Goal: Information Seeking & Learning: Learn about a topic

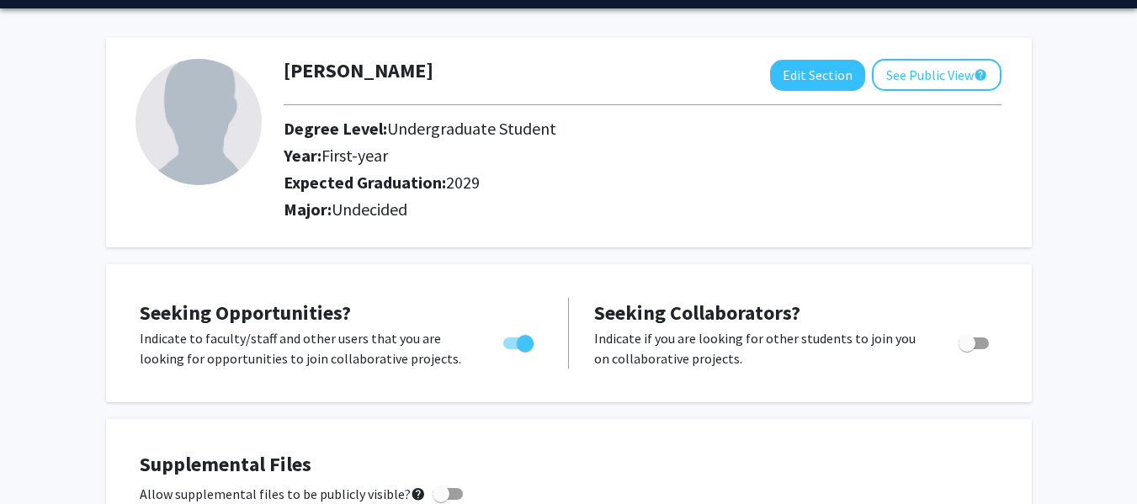
scroll to position [58, 0]
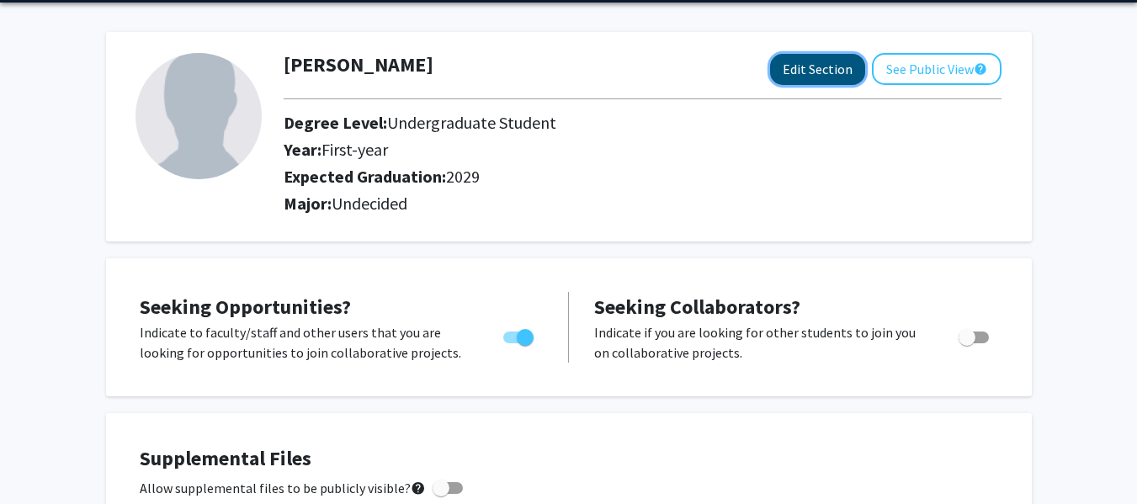
click at [836, 76] on button "Edit Section" at bounding box center [817, 69] width 95 height 31
select select "first-year"
select select "2029"
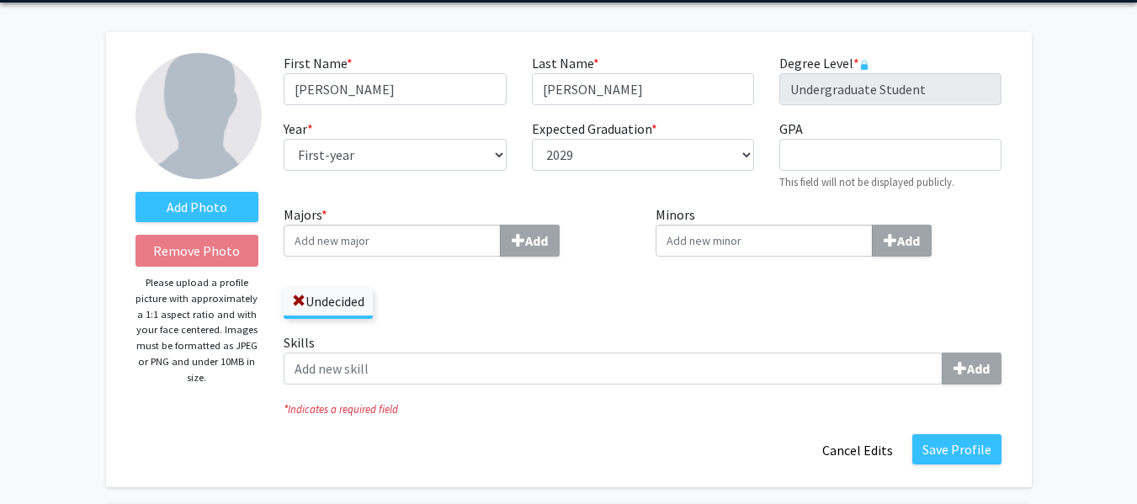
click at [386, 243] on input "Majors * Add" at bounding box center [392, 241] width 217 height 32
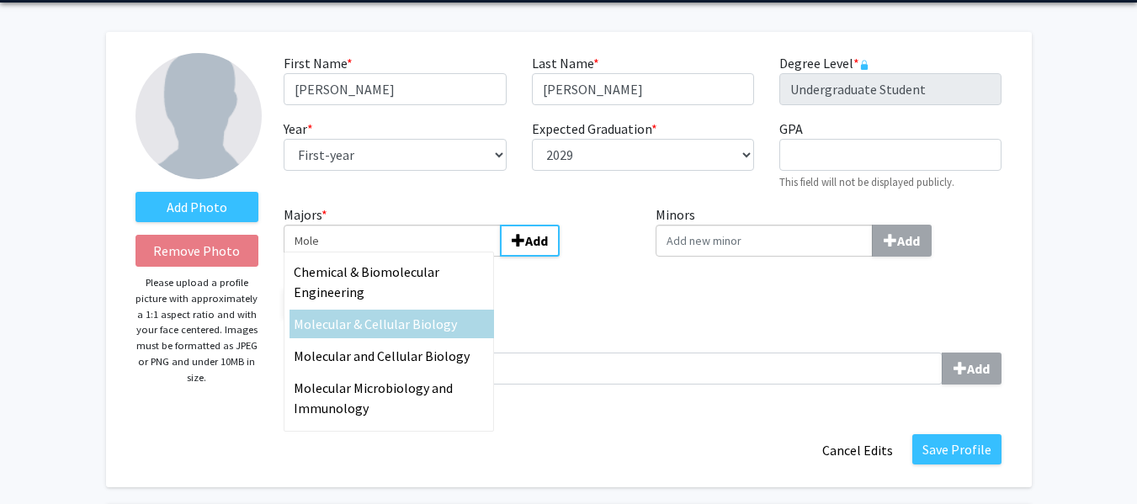
type input "Mole"
click at [404, 323] on span "cular & Cellular Biology" at bounding box center [389, 324] width 135 height 17
click at [404, 257] on input "Mole" at bounding box center [392, 241] width 217 height 32
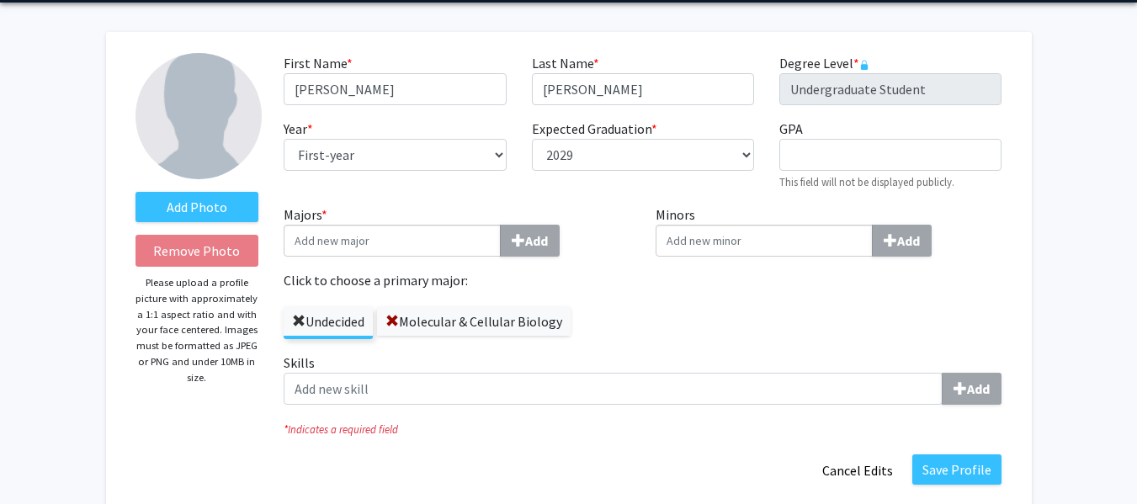
click at [299, 322] on span at bounding box center [298, 321] width 13 height 13
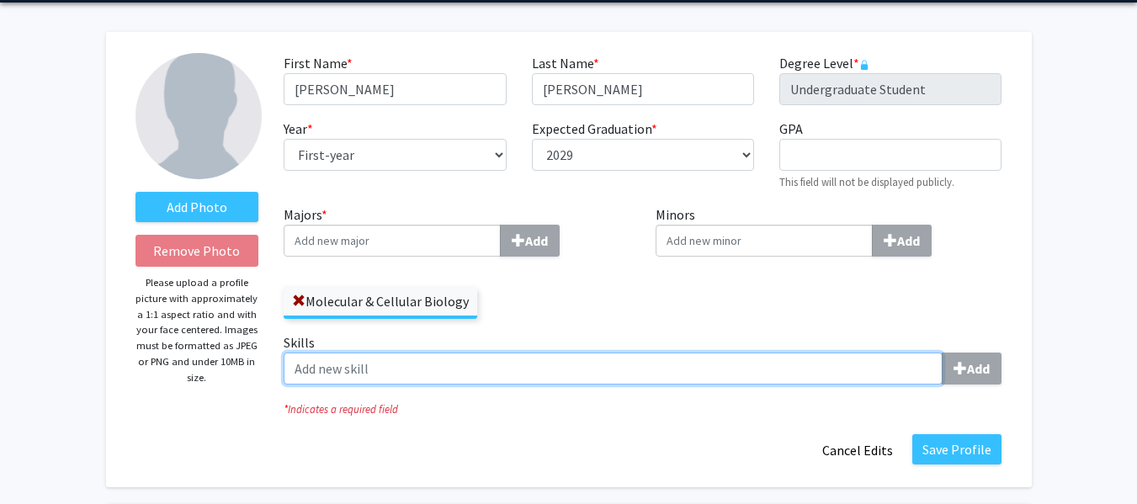
click at [412, 375] on input "Skills Add" at bounding box center [613, 369] width 659 height 32
type input "F"
type input "Fjkldsfjl"
type input "Crit"
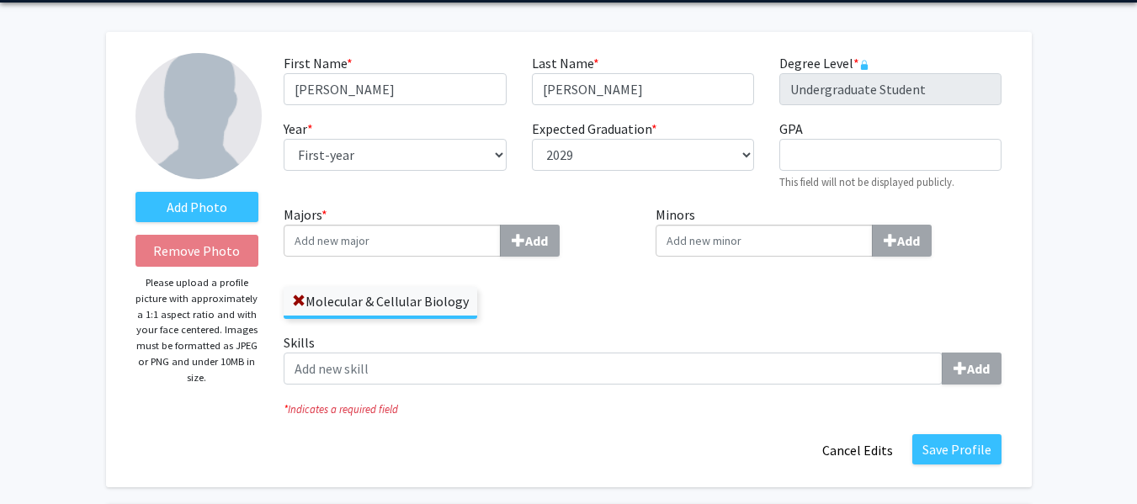
click at [200, 223] on div "Add Photo Remove Photo Please upload a profile picture with approximately a 1:1…" at bounding box center [197, 259] width 149 height 413
click at [204, 218] on label "Add Photo" at bounding box center [198, 207] width 124 height 30
click at [0, 0] on input "Add Photo" at bounding box center [0, 0] width 0 height 0
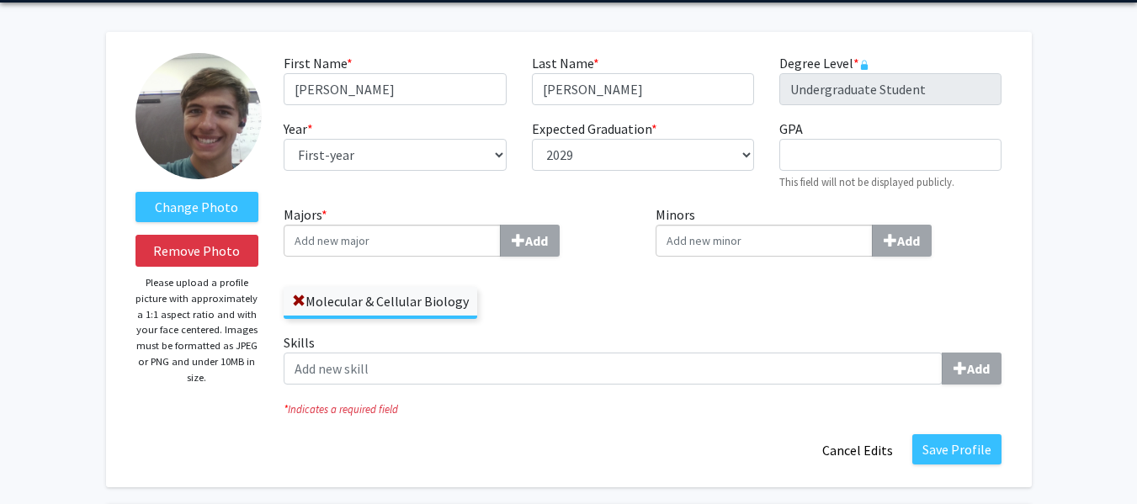
click at [215, 132] on img at bounding box center [199, 116] width 126 height 126
click at [212, 334] on p "Please upload a profile picture with approximately a 1:1 aspect ratio and with …" at bounding box center [198, 330] width 124 height 110
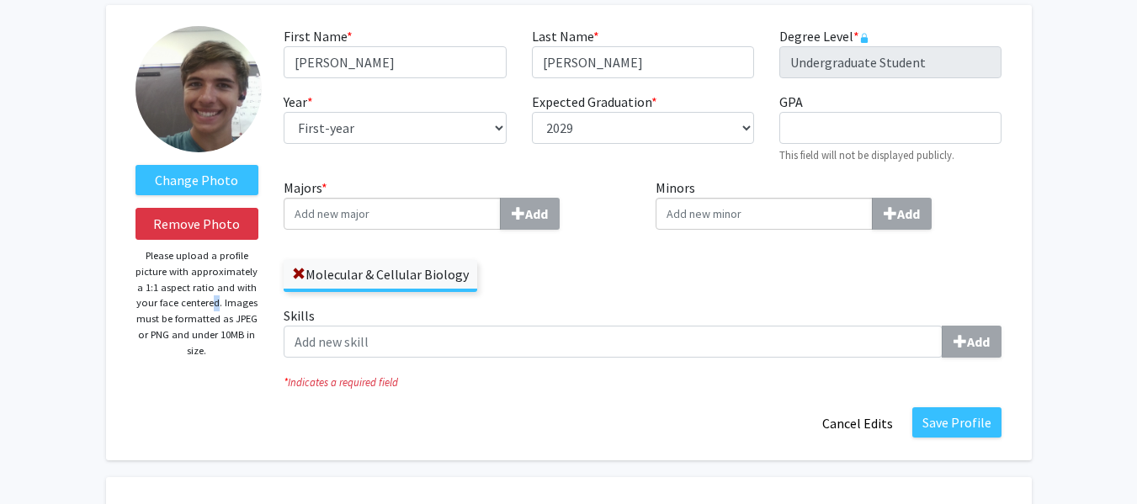
scroll to position [304, 0]
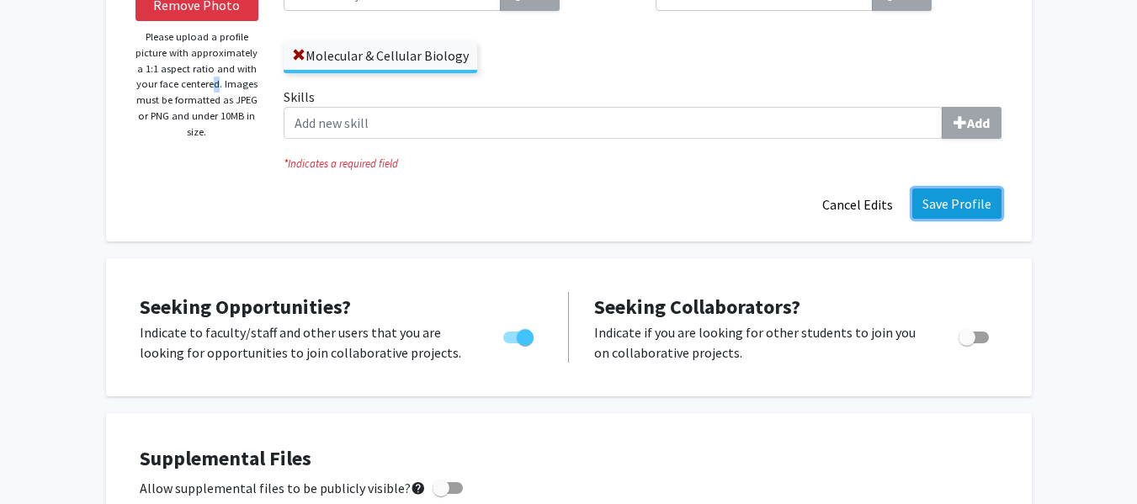
click at [951, 211] on button "Save Profile" at bounding box center [957, 204] width 89 height 30
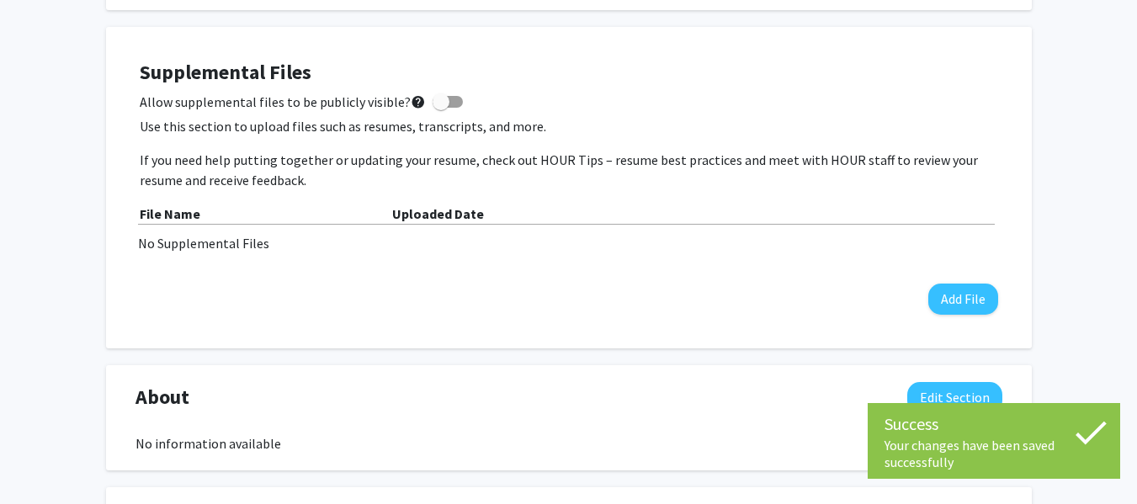
scroll to position [0, 0]
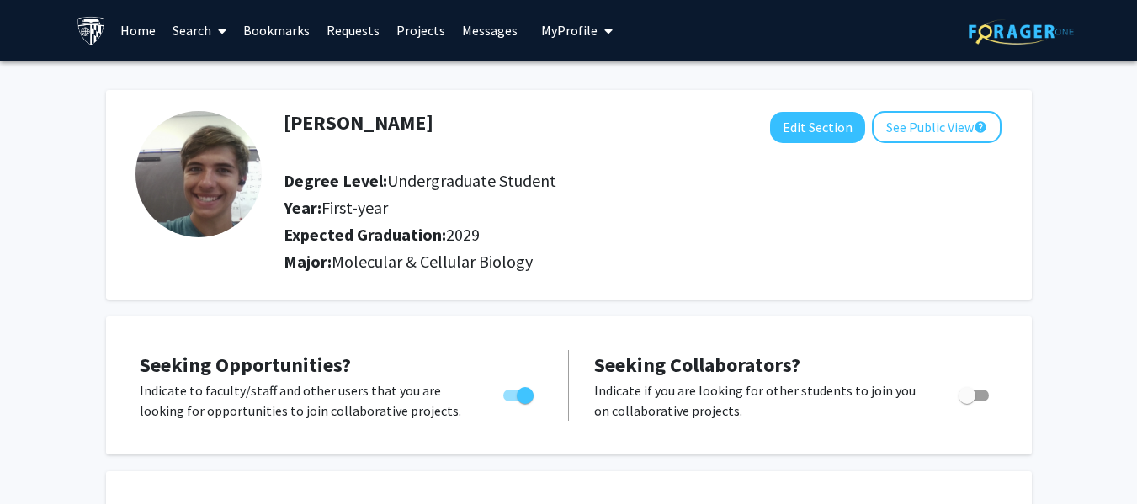
click at [194, 35] on link "Search" at bounding box center [199, 30] width 71 height 59
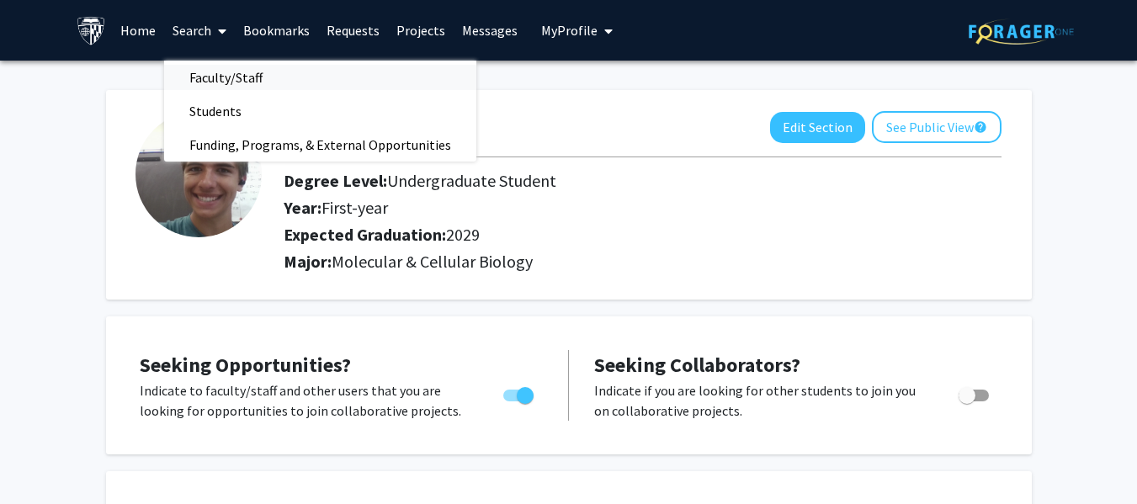
click at [209, 71] on span "Faculty/Staff" at bounding box center [226, 78] width 124 height 34
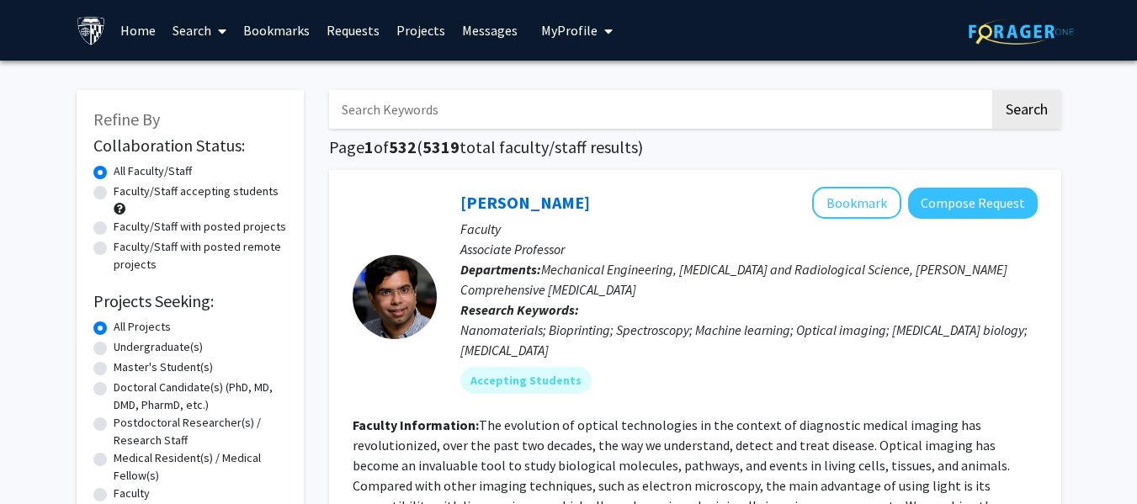
click at [515, 106] on input "Search Keywords" at bounding box center [659, 109] width 661 height 39
type input "[PERSON_NAME]"
click at [993, 90] on button "Search" at bounding box center [1027, 109] width 69 height 39
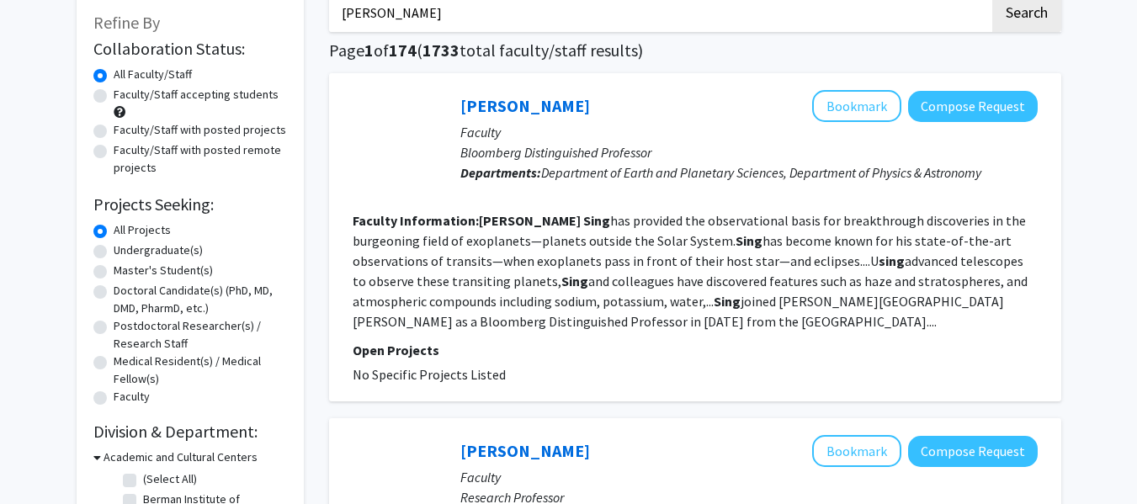
scroll to position [69, 0]
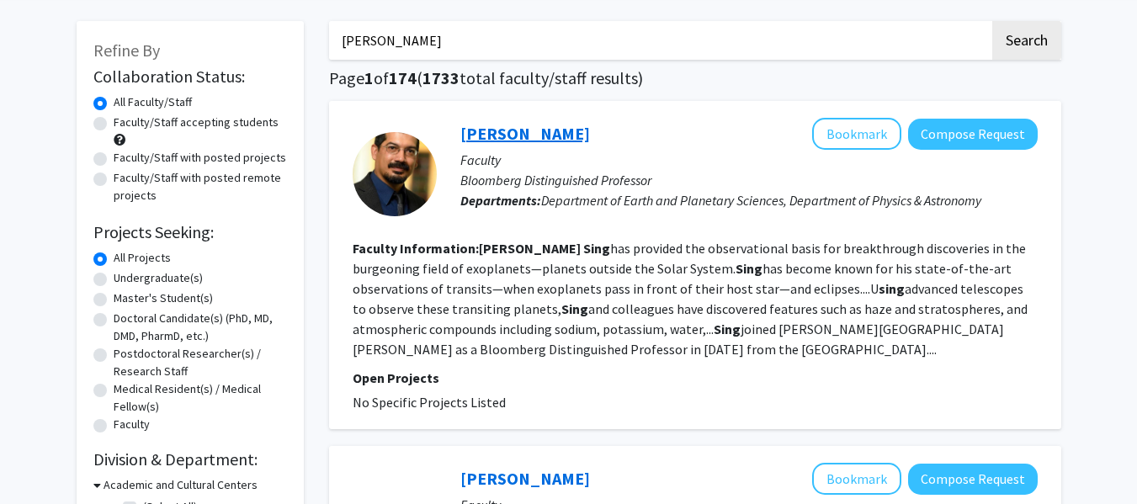
click at [509, 140] on link "[PERSON_NAME]" at bounding box center [526, 133] width 130 height 21
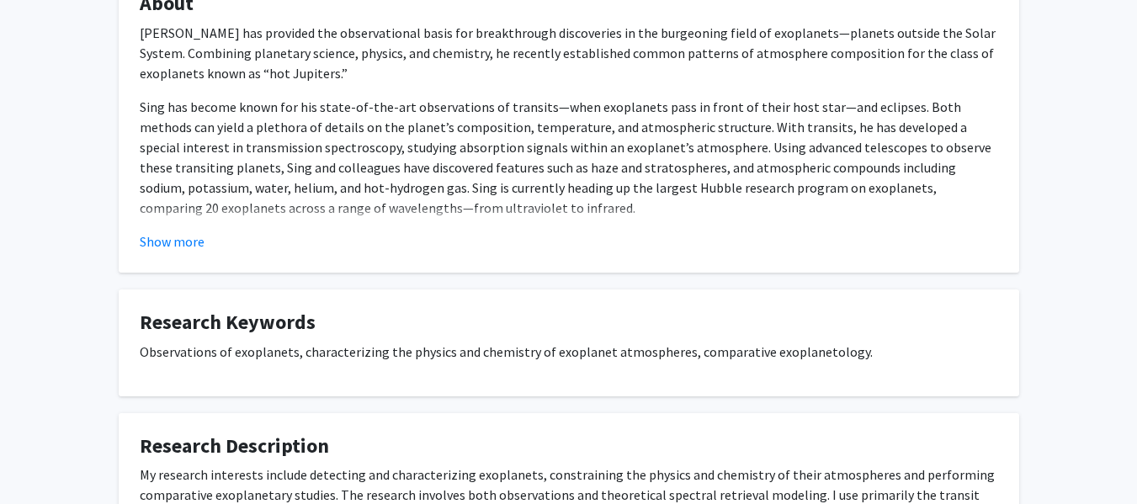
scroll to position [306, 0]
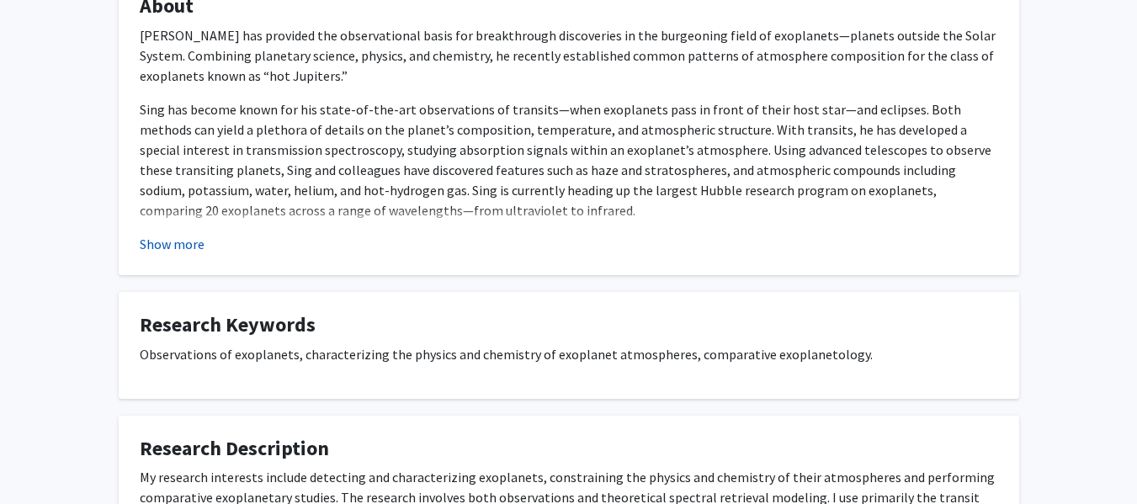
click at [194, 252] on button "Show more" at bounding box center [172, 244] width 65 height 20
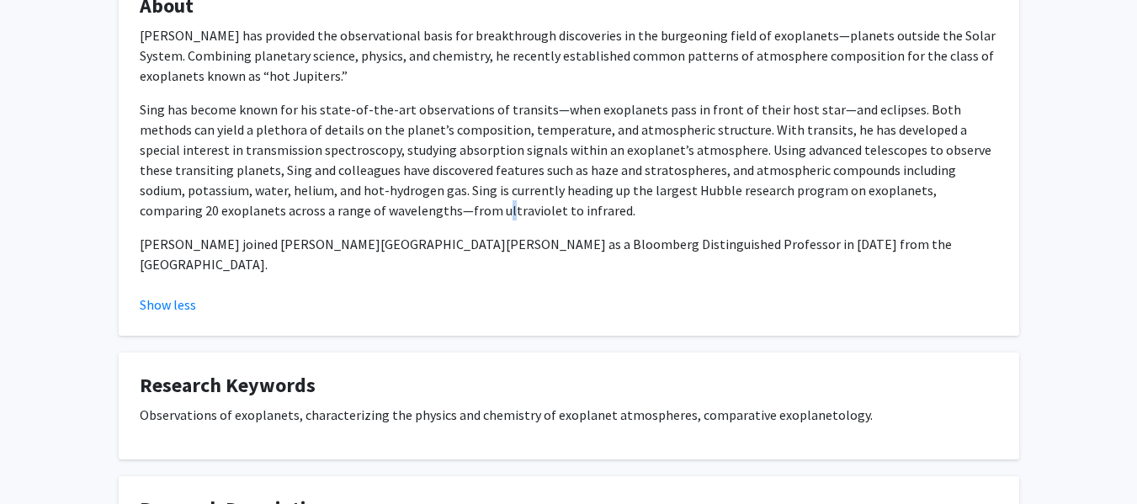
click at [274, 214] on p "Sing has become known for his state-of-the-art observations of transits—when ex…" at bounding box center [569, 159] width 859 height 121
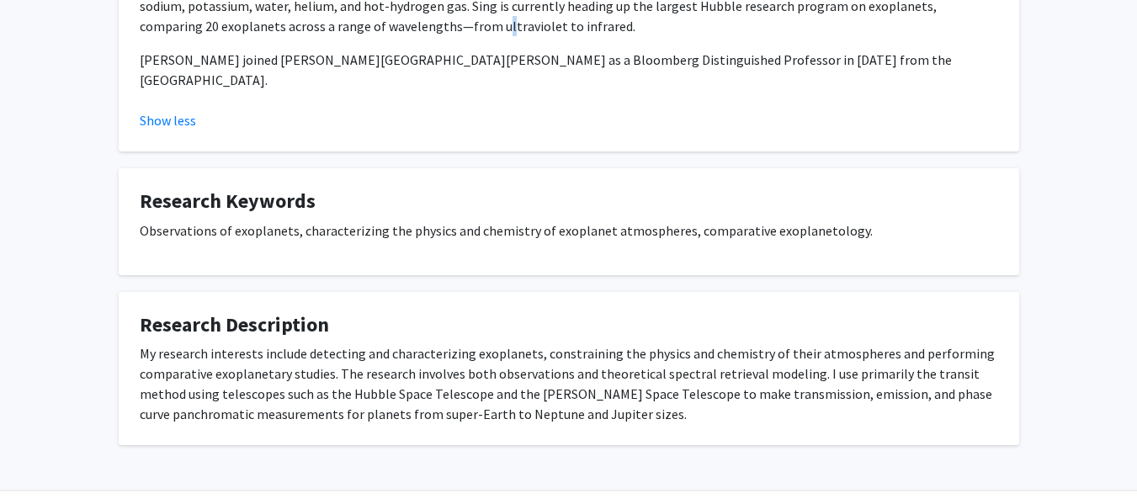
scroll to position [491, 0]
click at [275, 220] on p "Observations of exoplanets, characterizing the physics and chemistry of exoplan…" at bounding box center [569, 230] width 859 height 20
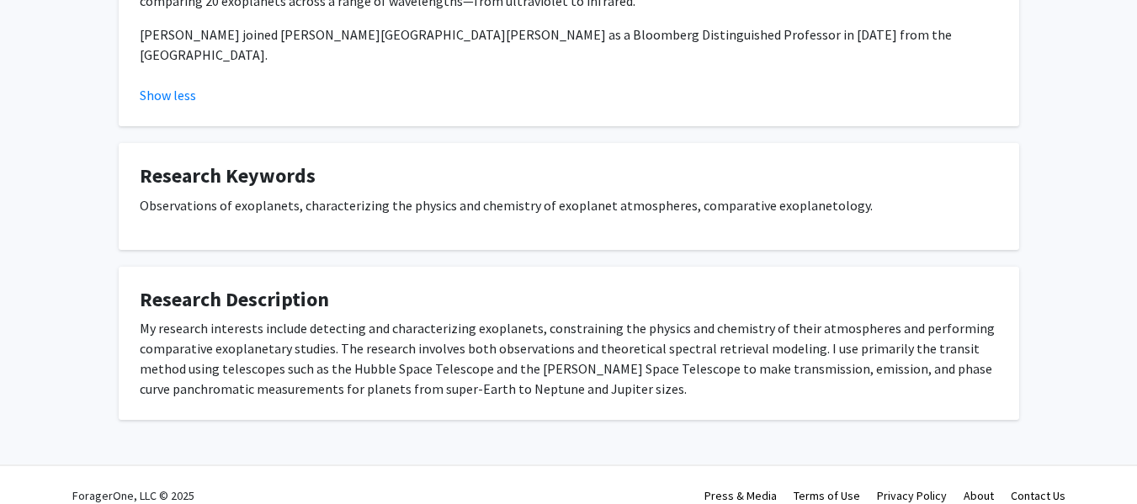
scroll to position [516, 0]
click at [561, 317] on div "My research interests include detecting and characterizing exoplanets, constrai…" at bounding box center [569, 357] width 859 height 81
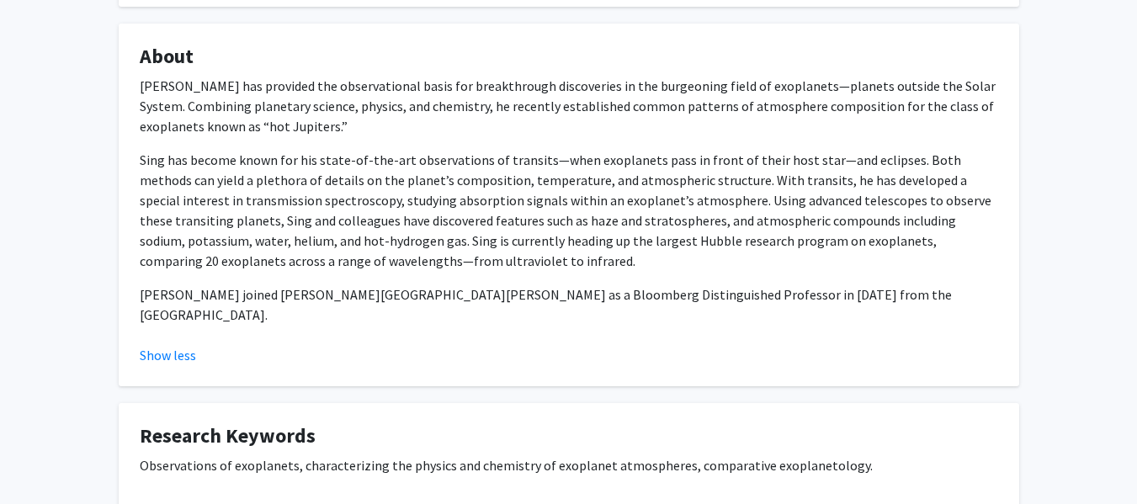
scroll to position [0, 0]
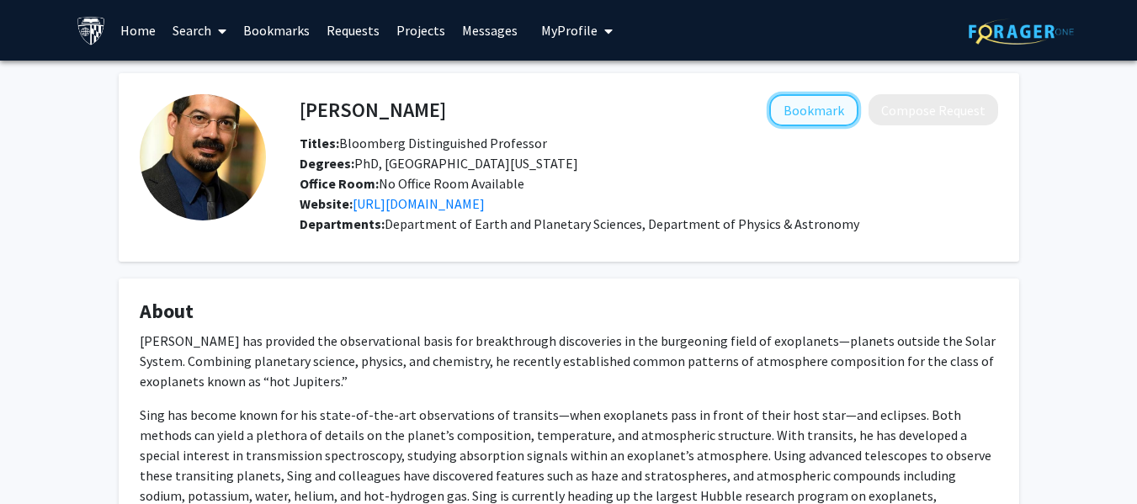
click at [839, 109] on button "Bookmark" at bounding box center [813, 110] width 89 height 32
click at [224, 31] on icon at bounding box center [222, 30] width 8 height 13
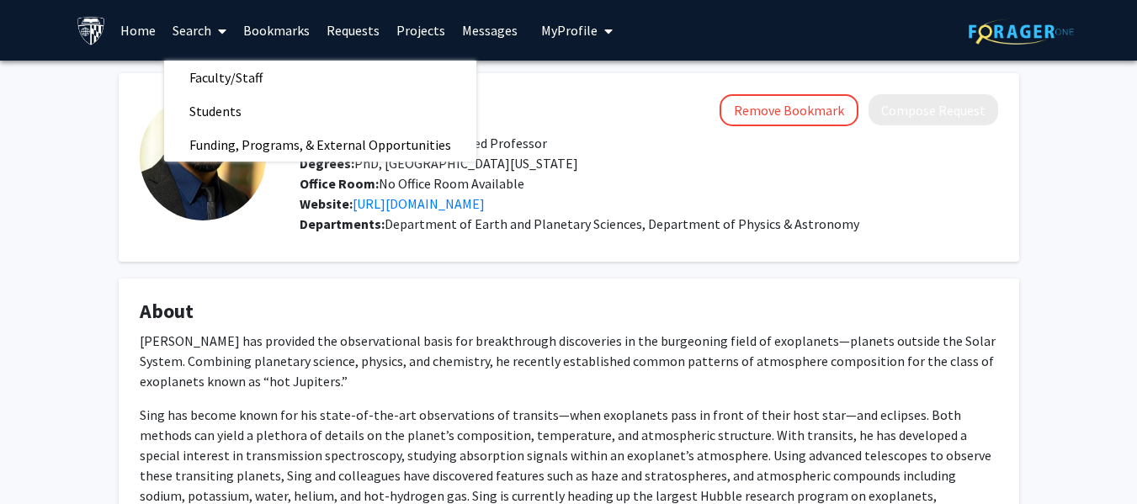
drag, startPoint x: 226, startPoint y: 44, endPoint x: 227, endPoint y: 54, distance: 10.2
click at [226, 51] on span at bounding box center [218, 31] width 15 height 59
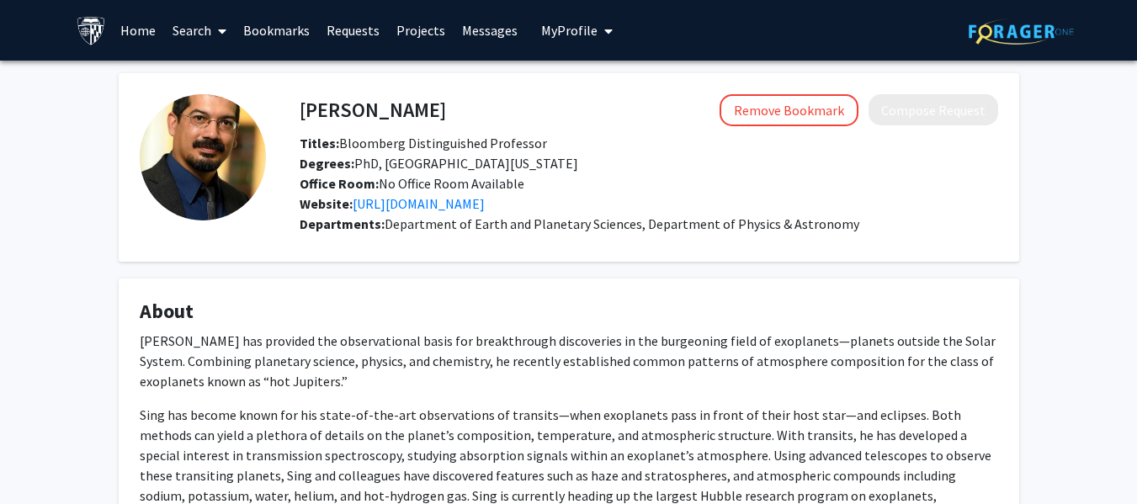
click at [216, 41] on span at bounding box center [218, 31] width 15 height 59
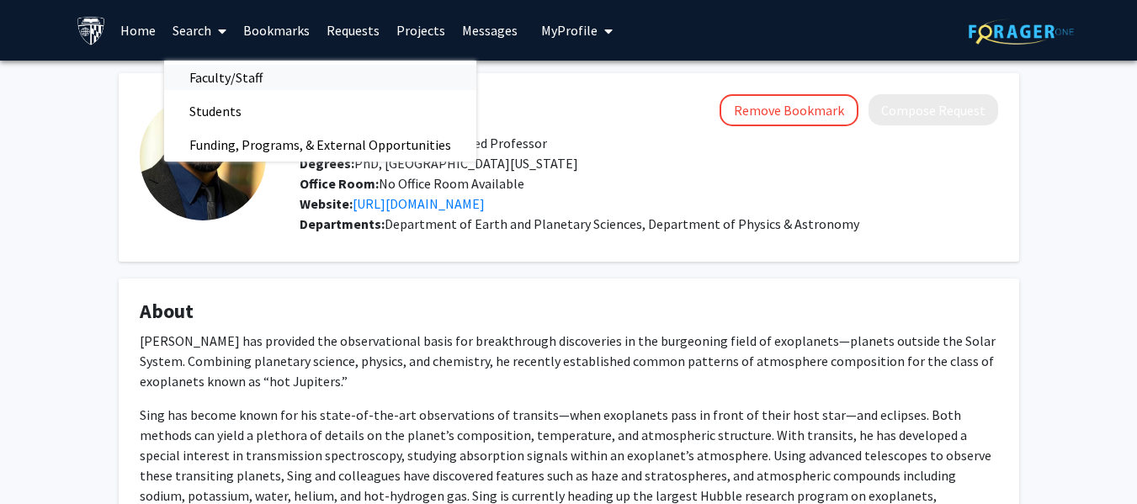
click at [232, 82] on span "Faculty/Staff" at bounding box center [226, 78] width 124 height 34
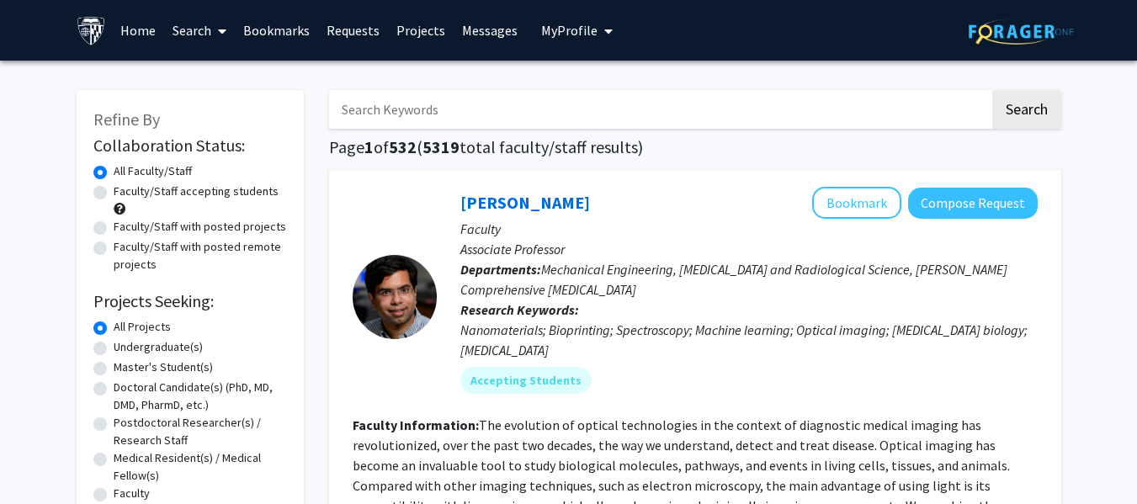
click at [469, 117] on input "Search Keywords" at bounding box center [659, 109] width 661 height 39
click at [993, 90] on button "Search" at bounding box center [1027, 109] width 69 height 39
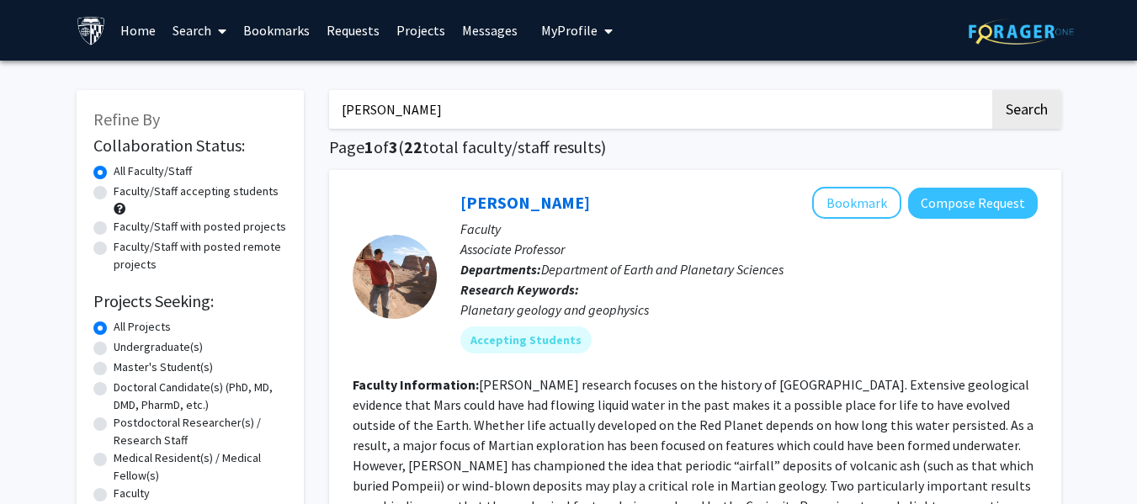
click at [469, 117] on input "[PERSON_NAME]" at bounding box center [659, 109] width 661 height 39
click at [993, 90] on button "Search" at bounding box center [1027, 109] width 69 height 39
click at [497, 97] on input "[PERSON_NAME]" at bounding box center [659, 109] width 661 height 39
type input "[PERSON_NAME]"
click at [993, 90] on button "Search" at bounding box center [1027, 109] width 69 height 39
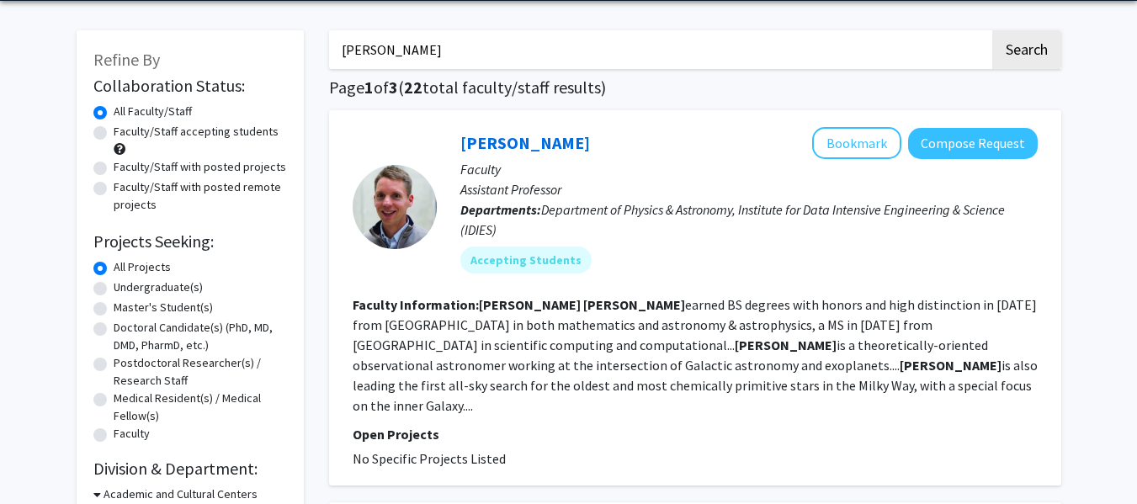
scroll to position [89, 0]
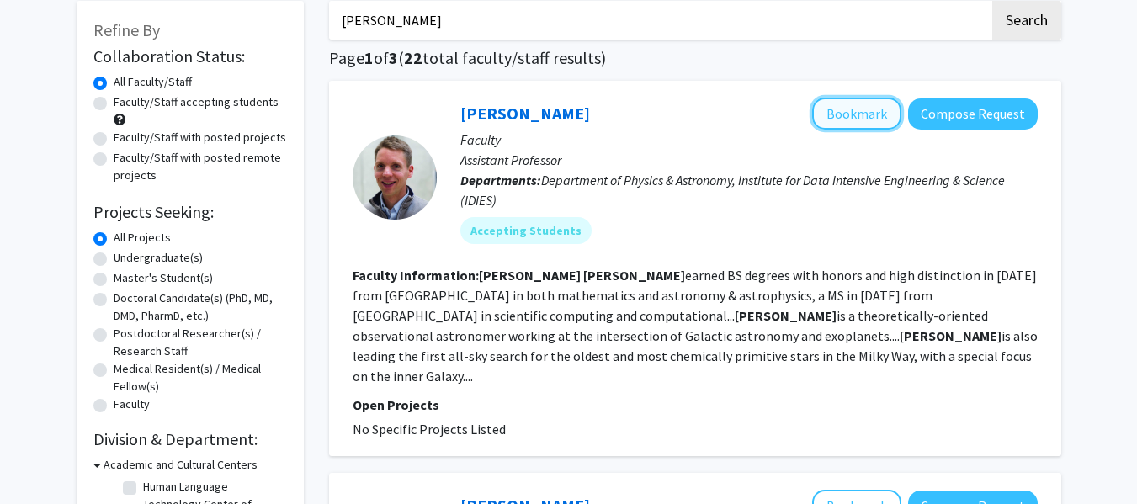
click at [882, 117] on button "Bookmark" at bounding box center [856, 114] width 89 height 32
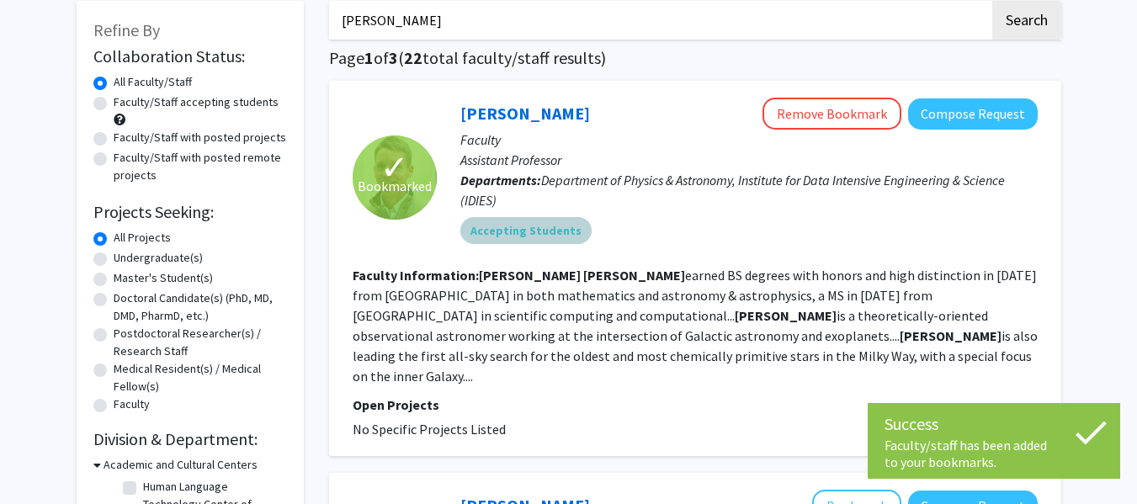
click at [507, 226] on mat-chip "Accepting Students" at bounding box center [526, 230] width 131 height 27
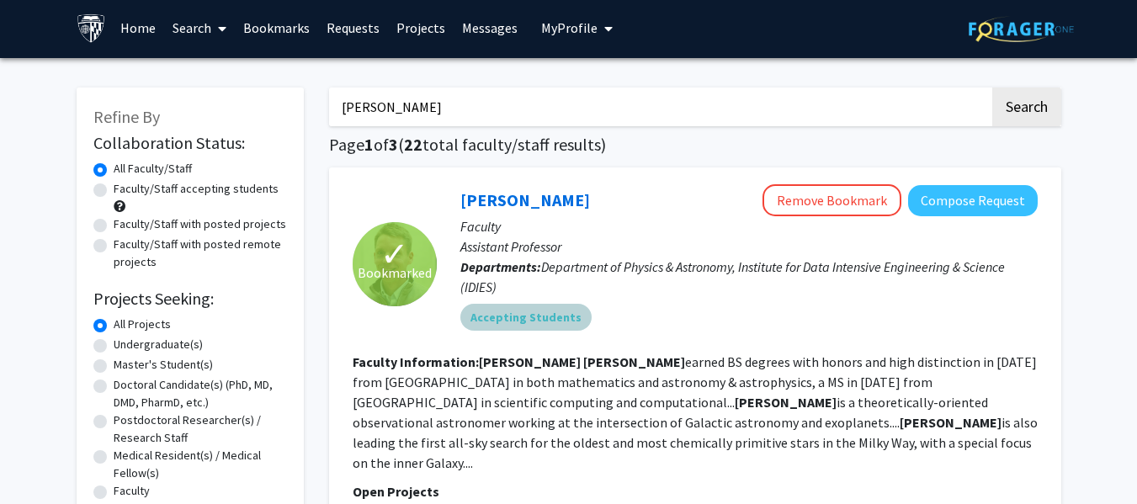
scroll to position [0, 0]
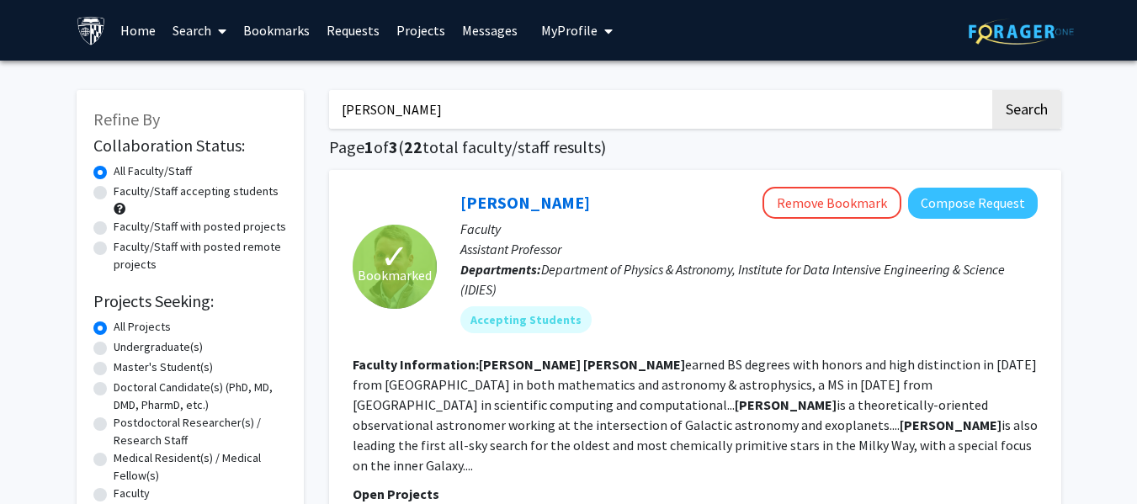
click at [253, 29] on link "Bookmarks" at bounding box center [276, 30] width 83 height 59
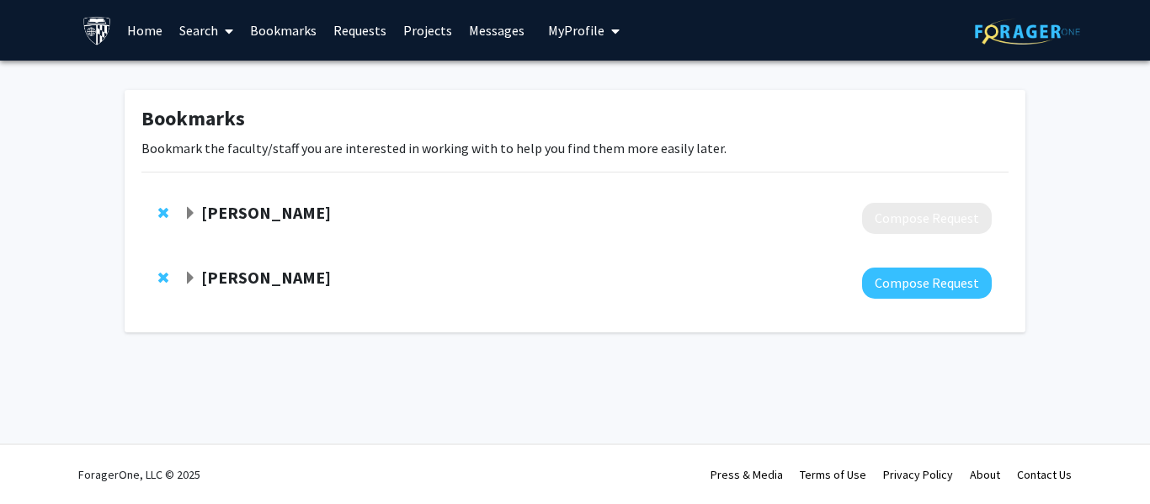
click at [250, 203] on strong "[PERSON_NAME]" at bounding box center [266, 212] width 130 height 21
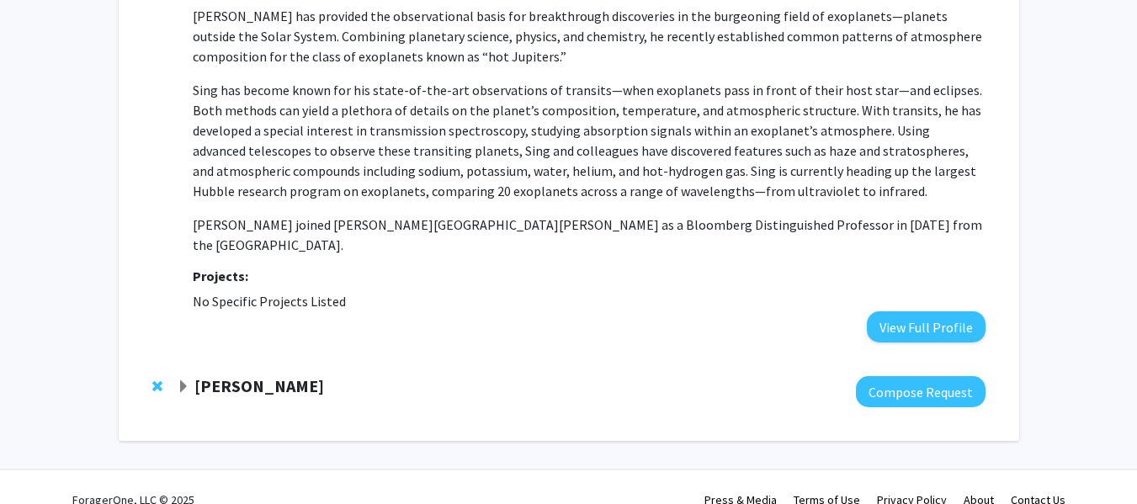
scroll to position [264, 0]
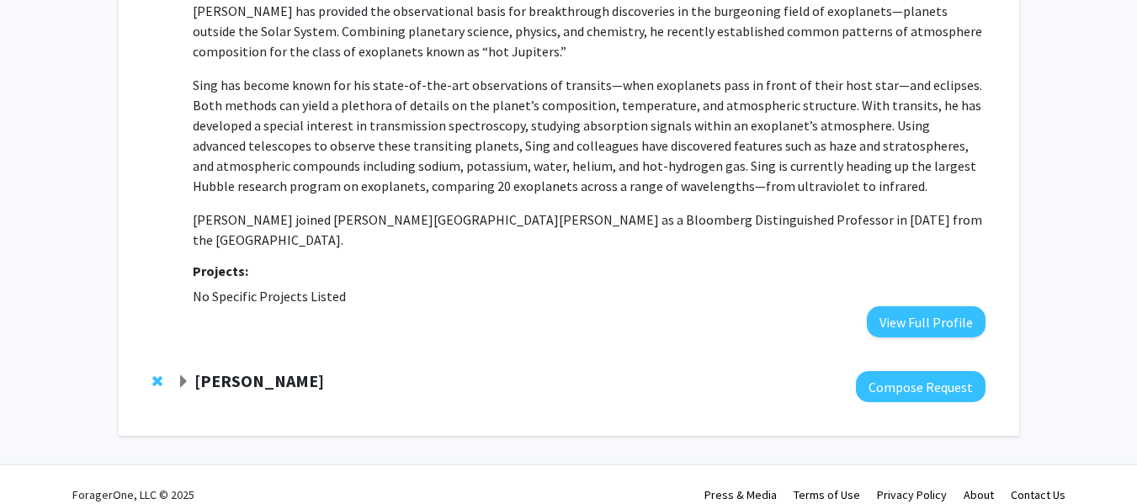
click at [243, 403] on div "Bookmarks Bookmark the faculty/staff you are interested in working with to help…" at bounding box center [569, 131] width 901 height 610
click at [250, 371] on div "[PERSON_NAME]" at bounding box center [359, 381] width 364 height 21
click at [253, 370] on strong "[PERSON_NAME]" at bounding box center [259, 380] width 130 height 21
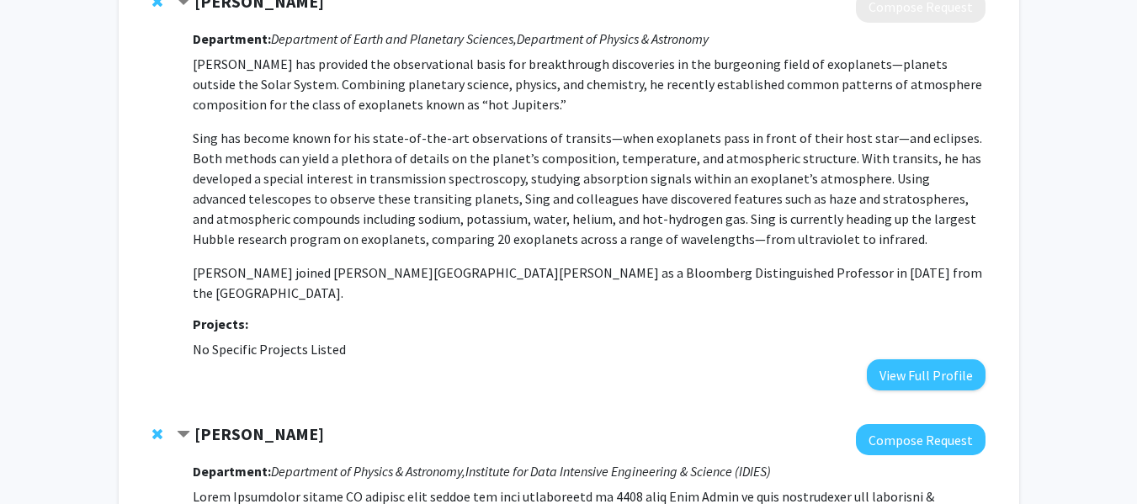
scroll to position [0, 0]
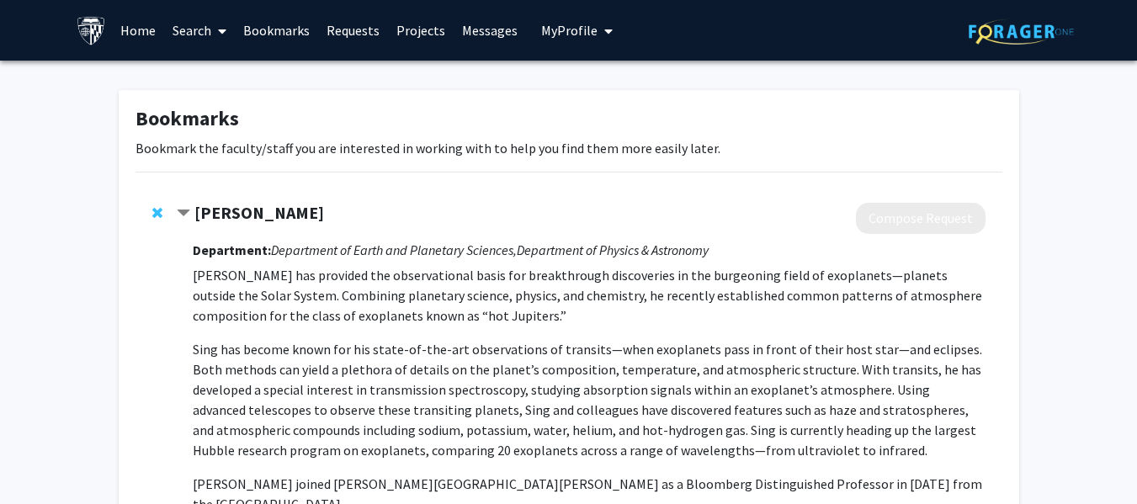
click at [255, 128] on h1 "Bookmarks" at bounding box center [569, 119] width 867 height 24
click at [224, 23] on span at bounding box center [218, 31] width 15 height 59
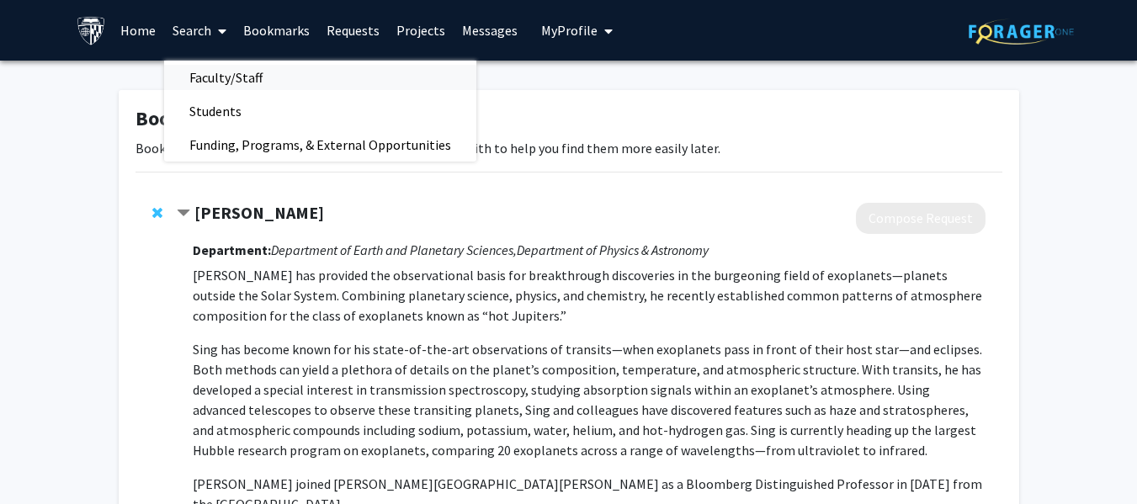
click at [255, 77] on span "Faculty/Staff" at bounding box center [226, 78] width 124 height 34
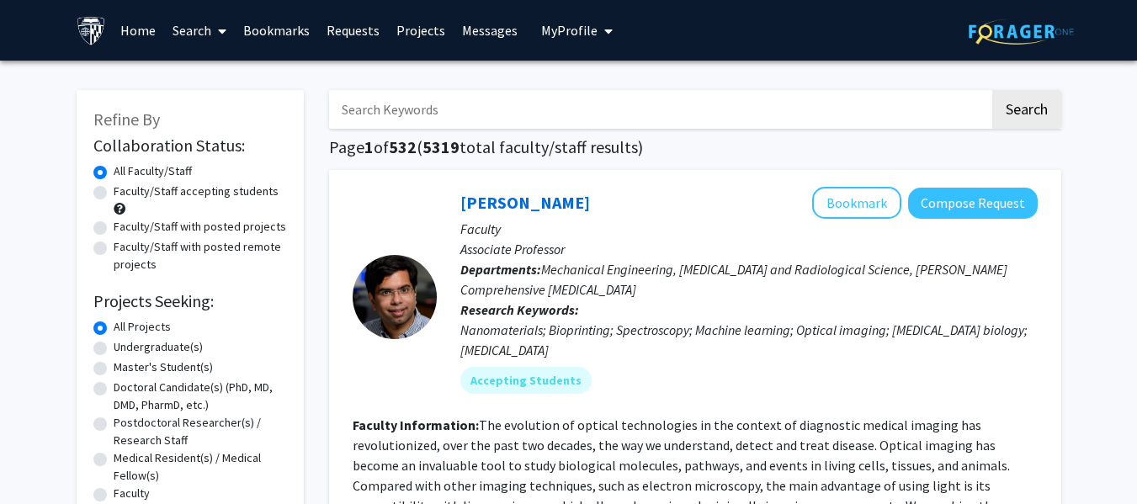
click at [455, 126] on input "Search Keywords" at bounding box center [659, 109] width 661 height 39
click at [993, 90] on button "Search" at bounding box center [1027, 109] width 69 height 39
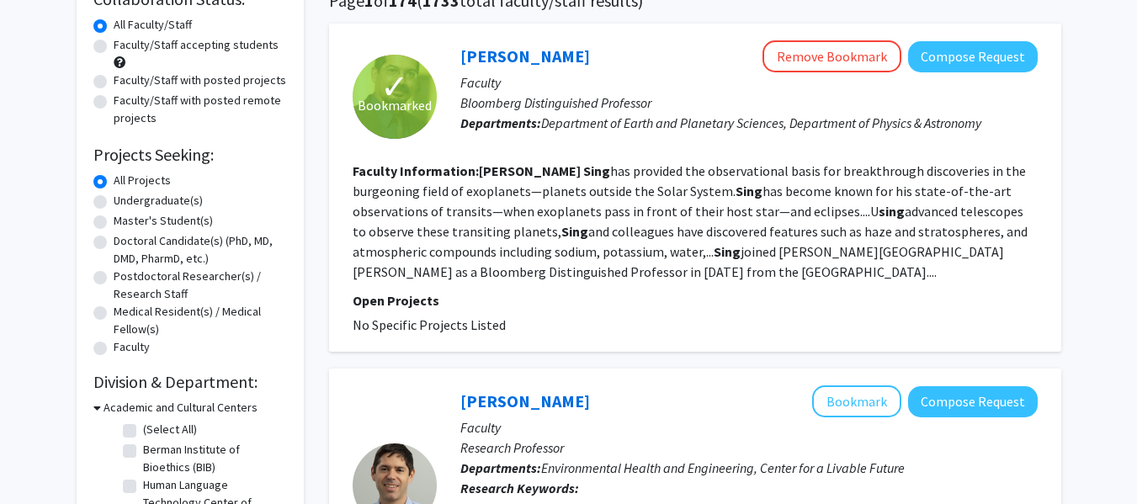
scroll to position [187, 0]
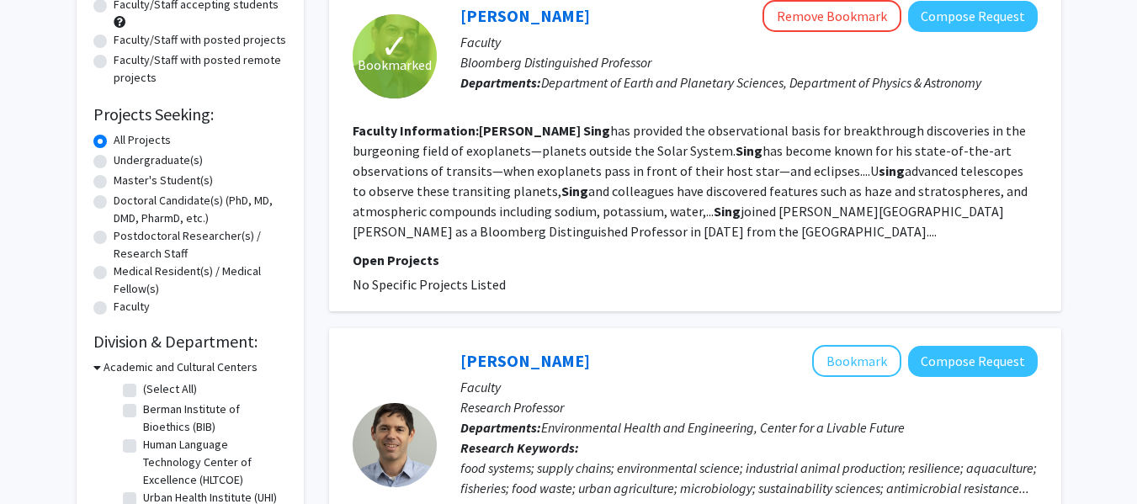
drag, startPoint x: 506, startPoint y: 119, endPoint x: 504, endPoint y: 131, distance: 12.7
click at [504, 131] on fg-search-faculty "✓ Bookmarked [PERSON_NAME] Remove Bookmark Compose Request Faculty Bloomberg Di…" at bounding box center [695, 147] width 685 height 295
click at [504, 131] on b "[PERSON_NAME]" at bounding box center [530, 130] width 102 height 17
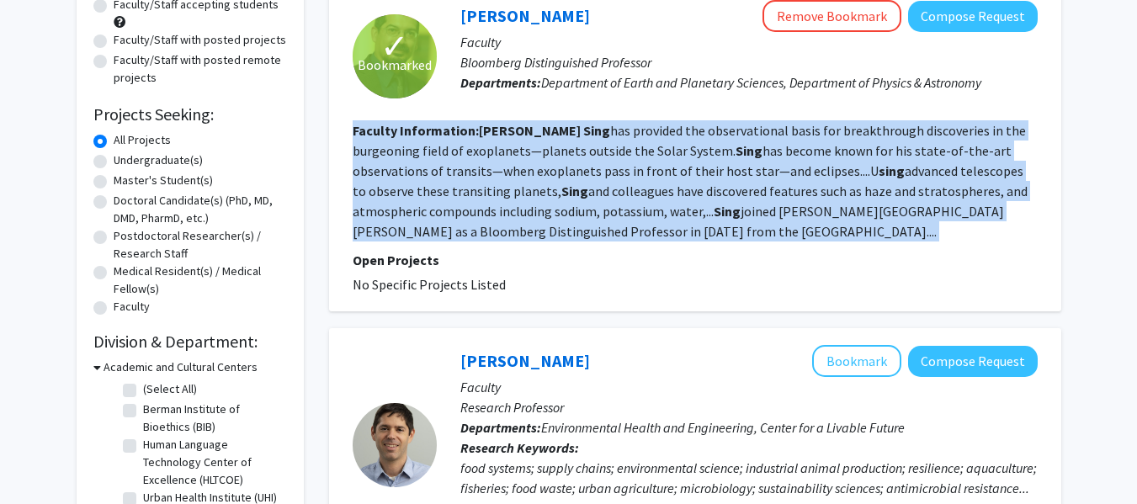
click at [504, 131] on b "[PERSON_NAME]" at bounding box center [530, 130] width 102 height 17
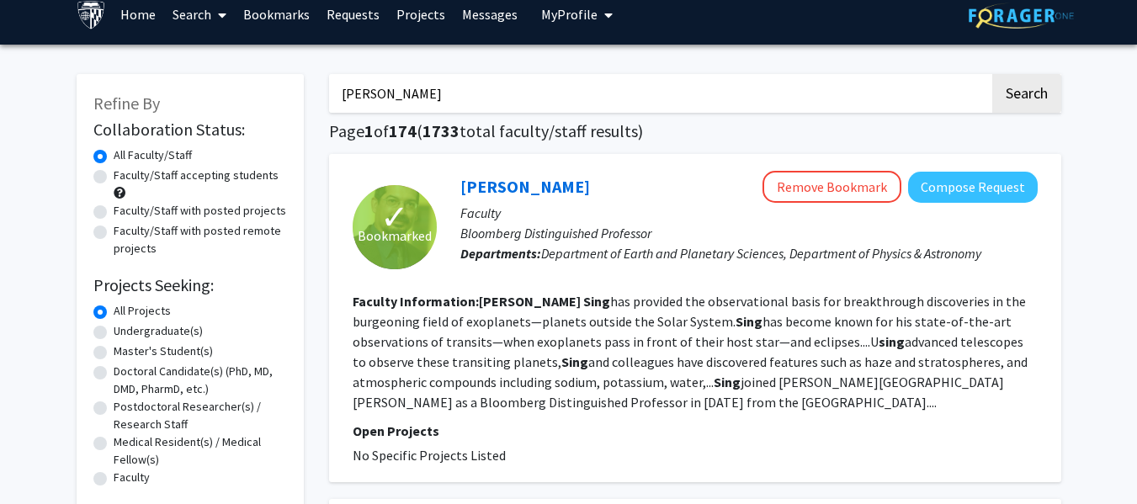
scroll to position [0, 0]
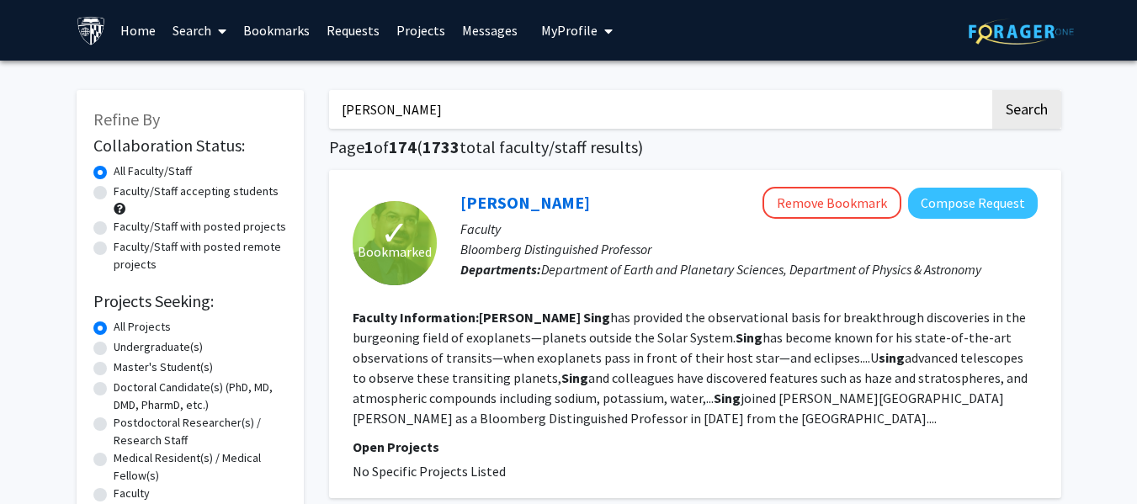
click at [427, 100] on input "[PERSON_NAME]" at bounding box center [659, 109] width 661 height 39
type input "3"
type input "exoplanet"
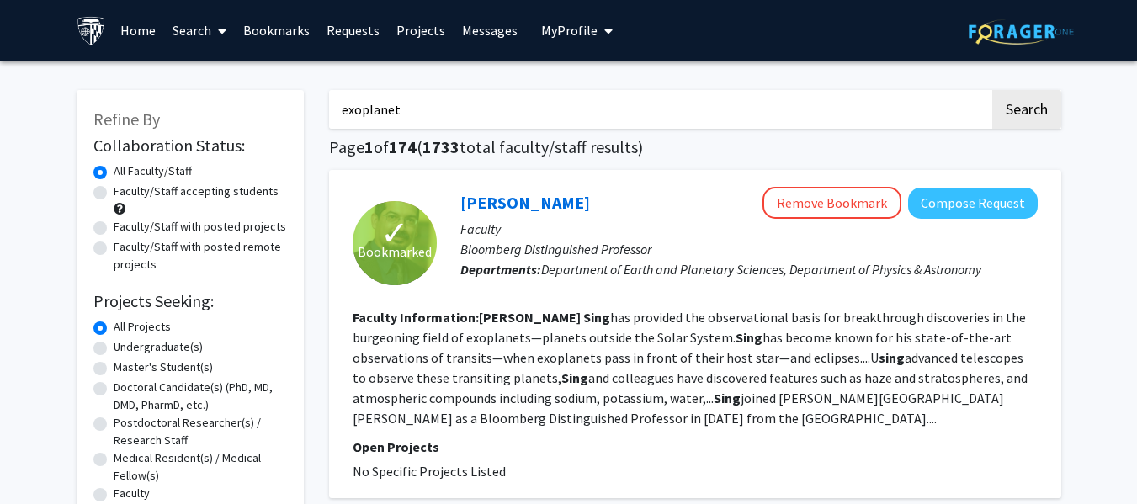
click at [993, 90] on button "Search" at bounding box center [1027, 109] width 69 height 39
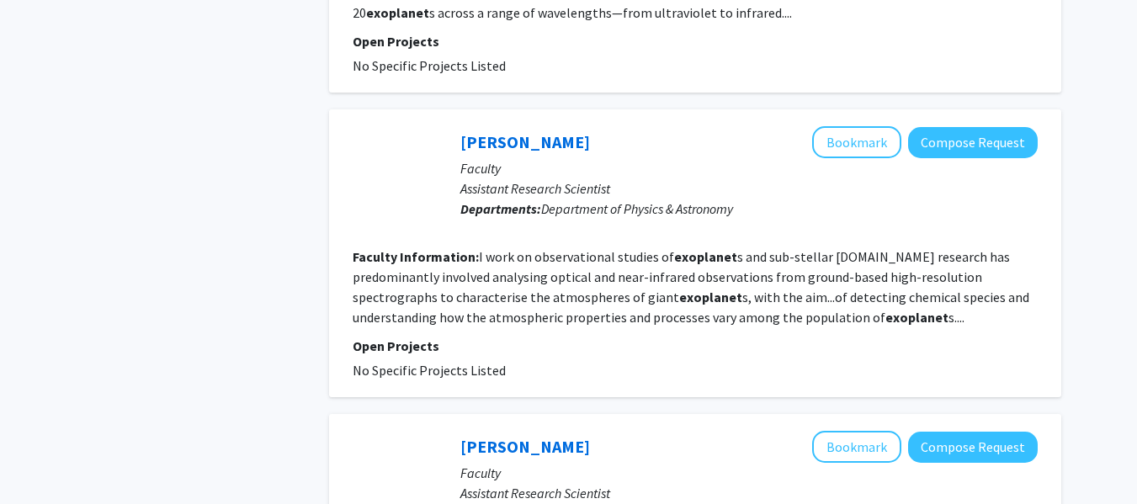
scroll to position [1095, 0]
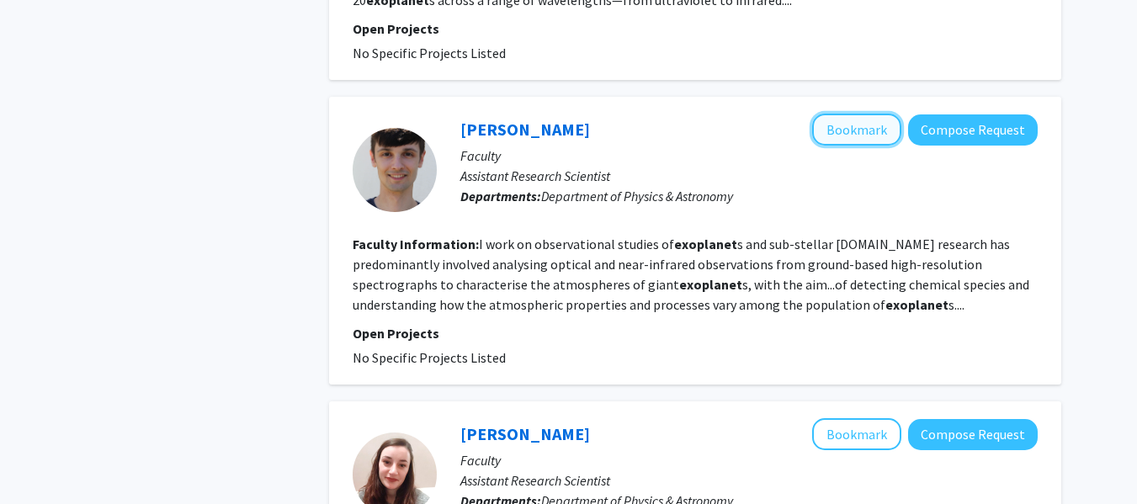
click at [849, 123] on button "Bookmark" at bounding box center [856, 130] width 89 height 32
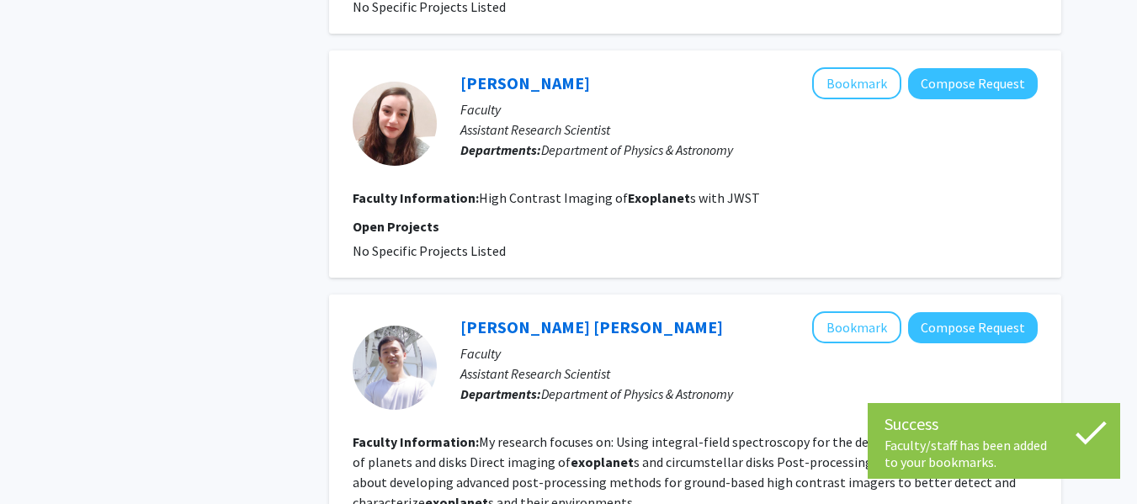
scroll to position [1435, 0]
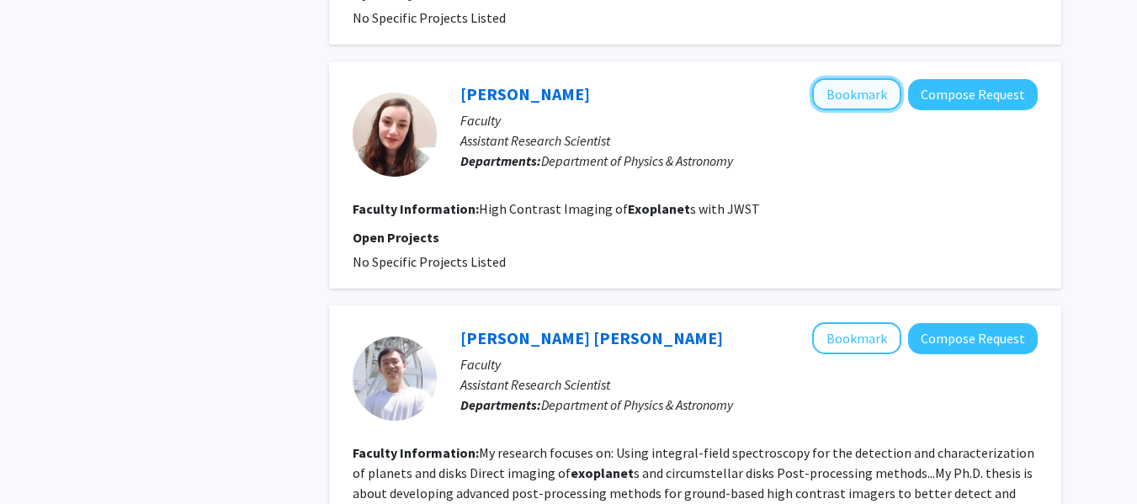
click at [833, 105] on button "Bookmark" at bounding box center [856, 94] width 89 height 32
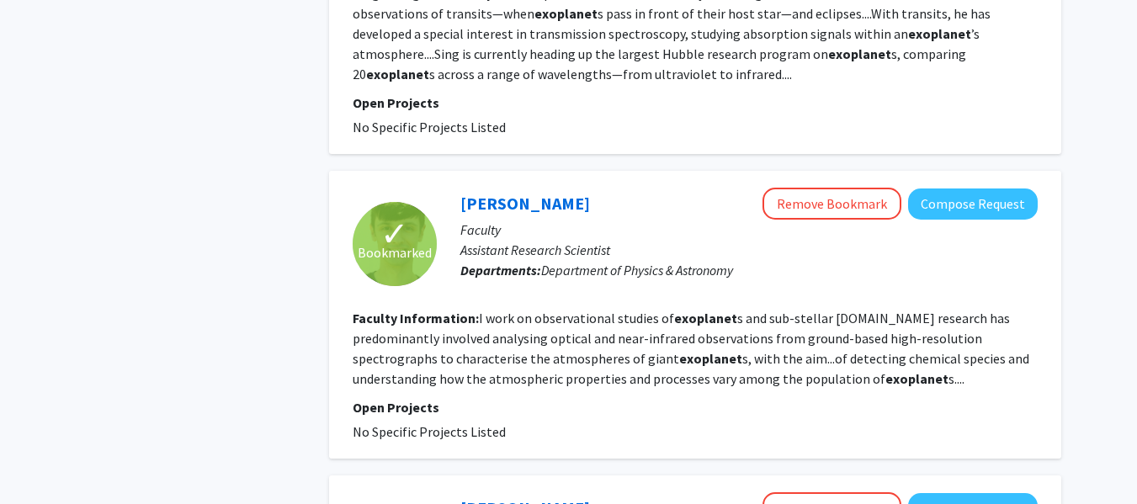
scroll to position [1025, 0]
